Goal: Transaction & Acquisition: Book appointment/travel/reservation

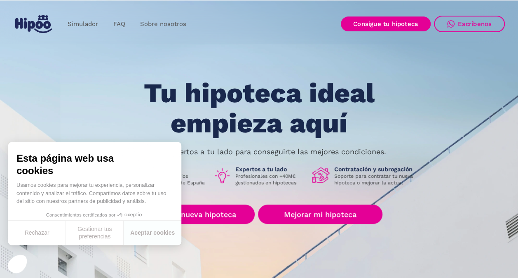
click at [107, 120] on h1 "Tu hipoteca ideal empieza aquí" at bounding box center [259, 108] width 312 height 60
click at [41, 232] on button "Rechazar" at bounding box center [37, 232] width 58 height 24
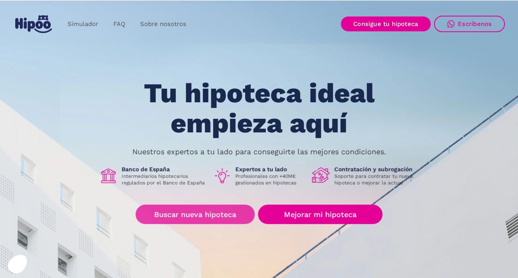
click at [204, 213] on link "Buscar nueva hipoteca" at bounding box center [195, 213] width 119 height 19
click at [185, 211] on link "Buscar nueva hipoteca" at bounding box center [195, 213] width 119 height 19
